Goal: Obtain resource: Download file/media

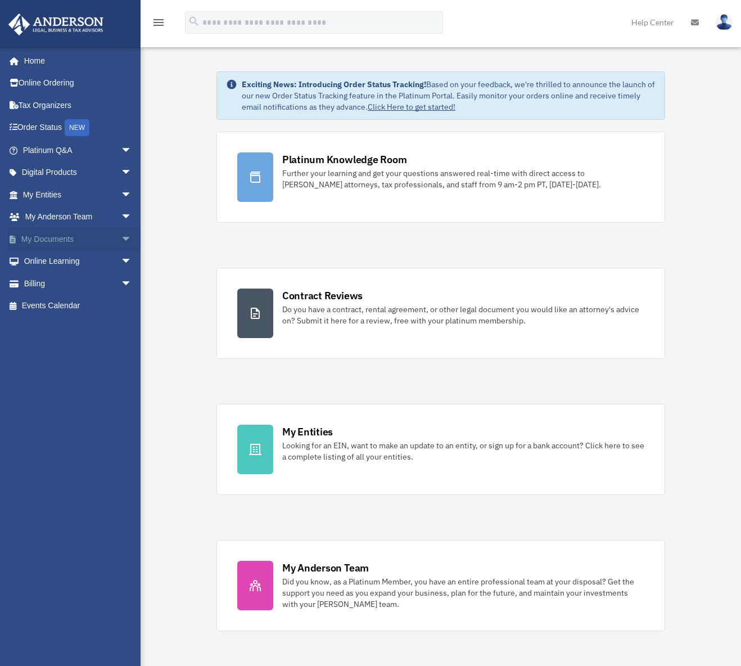
click at [93, 240] on link "My Documents arrow_drop_down" at bounding box center [78, 239] width 141 height 22
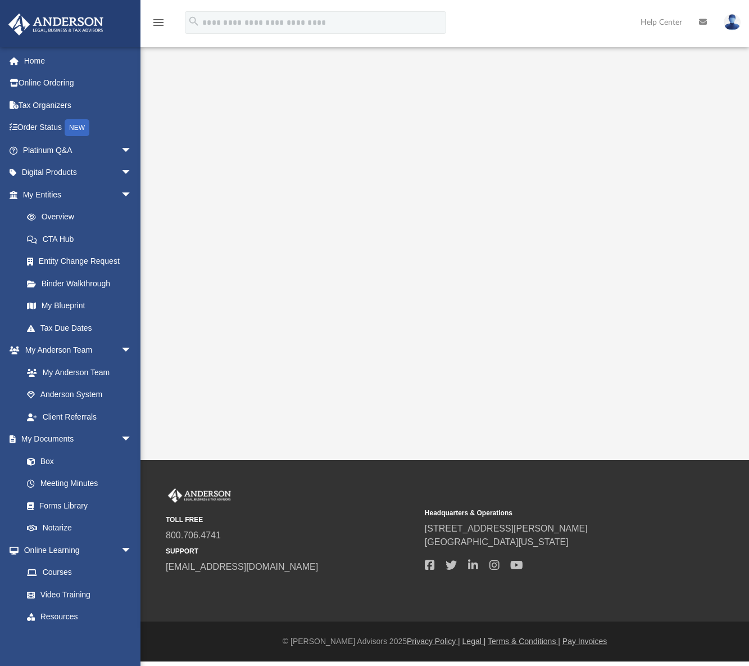
click at [119, 237] on link "CTA Hub" at bounding box center [82, 239] width 133 height 22
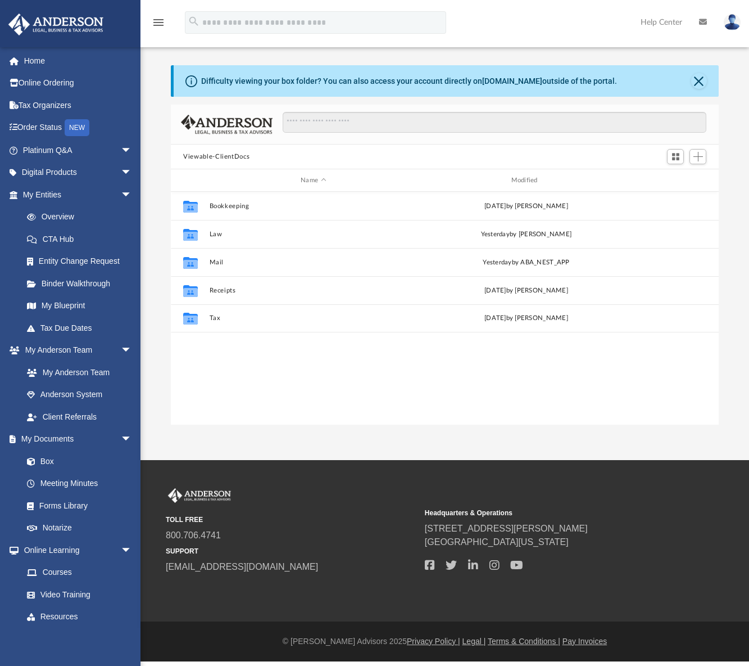
scroll to position [247, 539]
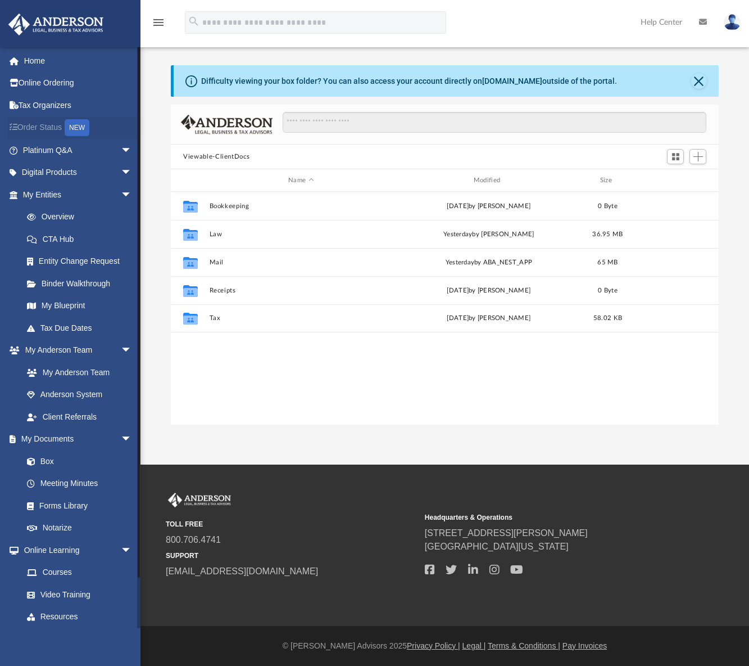
scroll to position [247, 539]
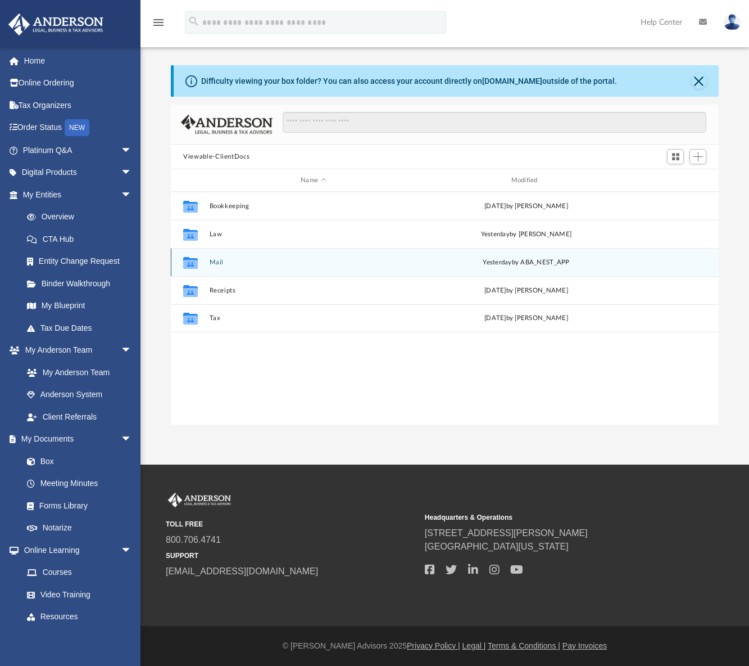
click at [216, 265] on button "Mail" at bounding box center [314, 262] width 208 height 7
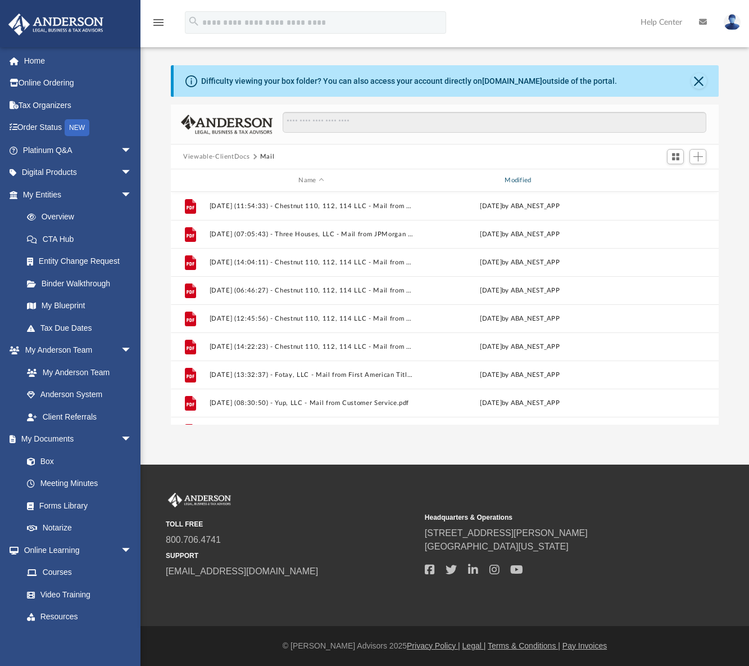
click at [551, 178] on div "Modified" at bounding box center [520, 180] width 204 height 10
click at [521, 178] on div "Modified" at bounding box center [520, 180] width 204 height 10
click at [567, 179] on div "Modified" at bounding box center [520, 180] width 204 height 10
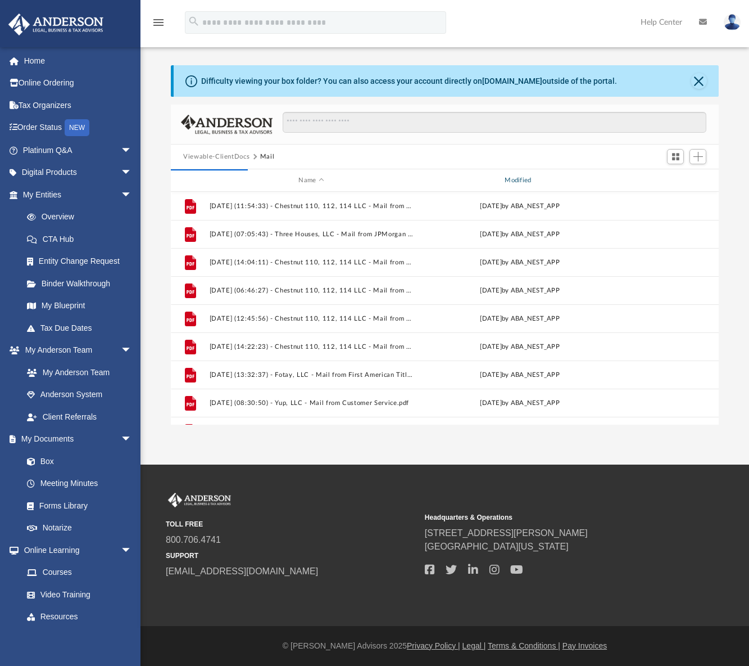
click at [567, 179] on div "Modified" at bounding box center [520, 180] width 204 height 10
click at [617, 179] on div "Modified" at bounding box center [520, 180] width 204 height 10
click at [484, 178] on div "Modified" at bounding box center [520, 180] width 204 height 10
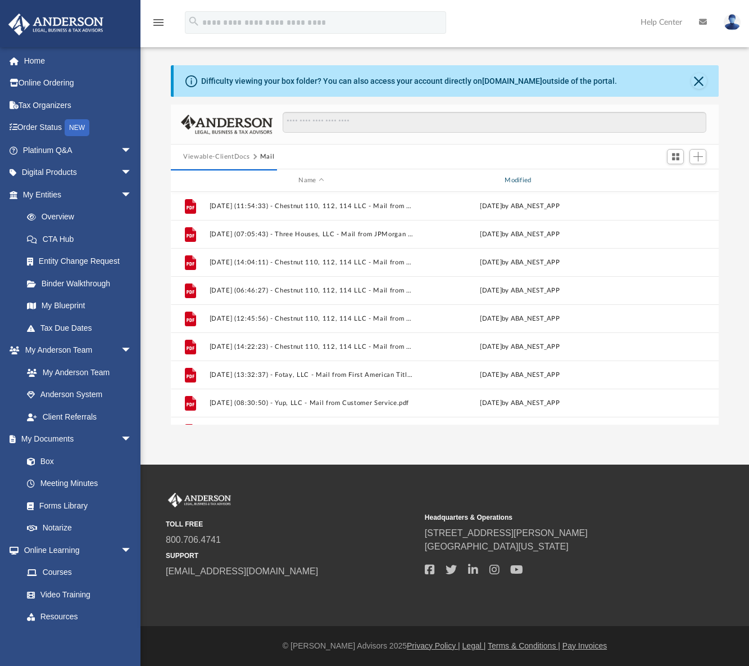
click at [484, 178] on div "Modified" at bounding box center [520, 180] width 204 height 10
click at [322, 180] on span "Name" at bounding box center [321, 180] width 4 height 4
click at [454, 184] on div "Modified" at bounding box center [520, 180] width 204 height 10
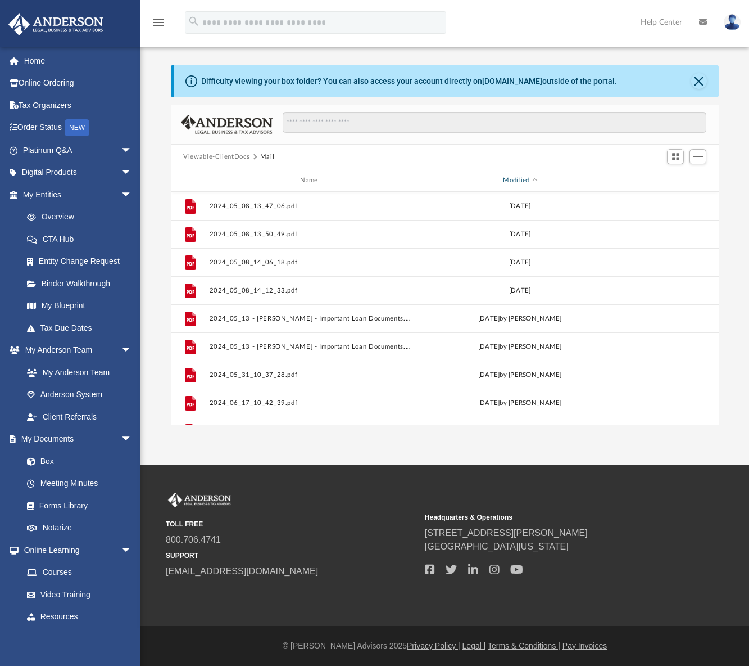
click at [533, 180] on span "Modified" at bounding box center [535, 180] width 4 height 4
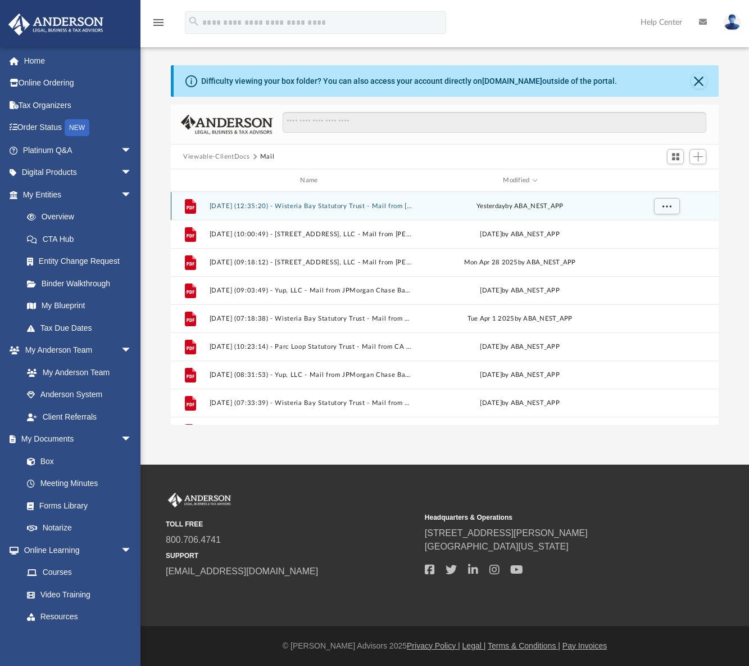
click at [328, 201] on div "File 2025.09.09 (12:35:20) - Wisteria Bay Statutory Trust - Mail from Ms. Secri…" at bounding box center [445, 206] width 548 height 28
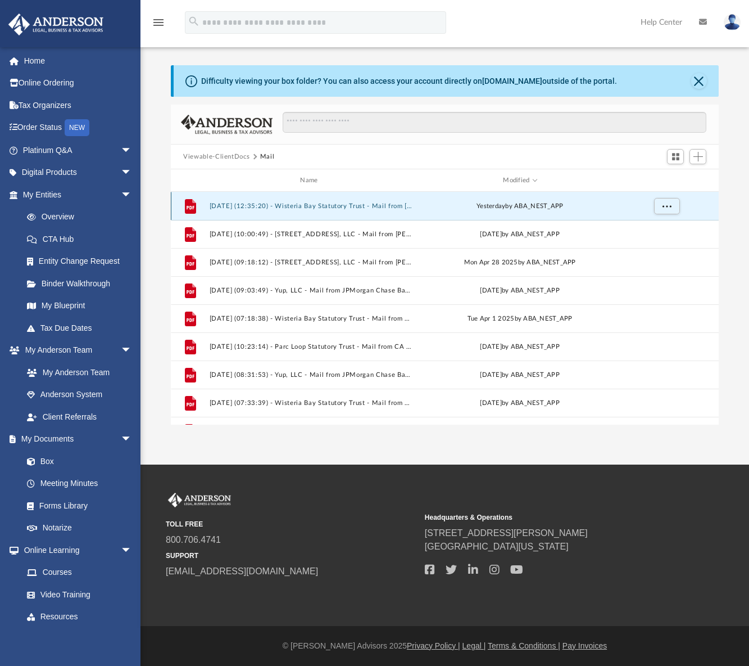
click at [314, 206] on button "2025.09.09 (12:35:20) - Wisteria Bay Statutory Trust - Mail from Ms. Secrist.pdf" at bounding box center [312, 205] width 204 height 7
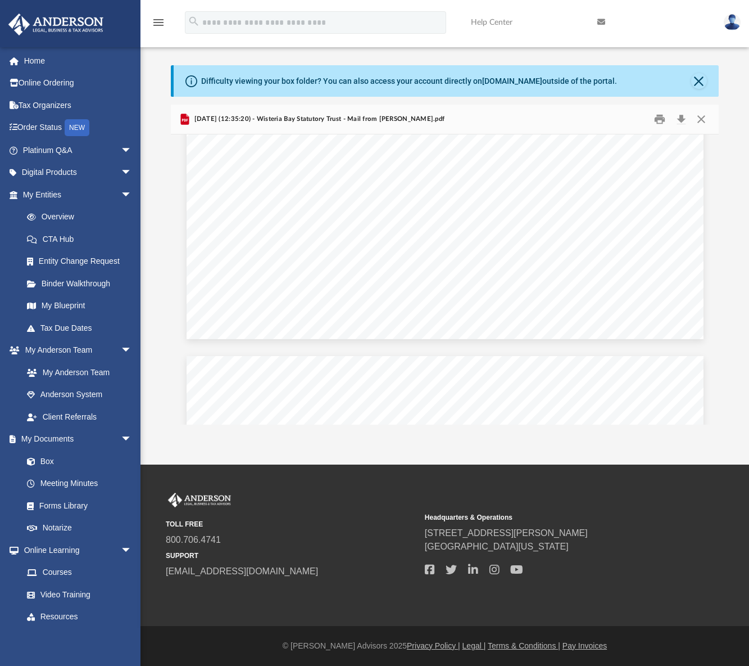
scroll to position [0, 0]
click at [685, 119] on button "Download" at bounding box center [681, 119] width 20 height 17
